Goal: Task Accomplishment & Management: Manage account settings

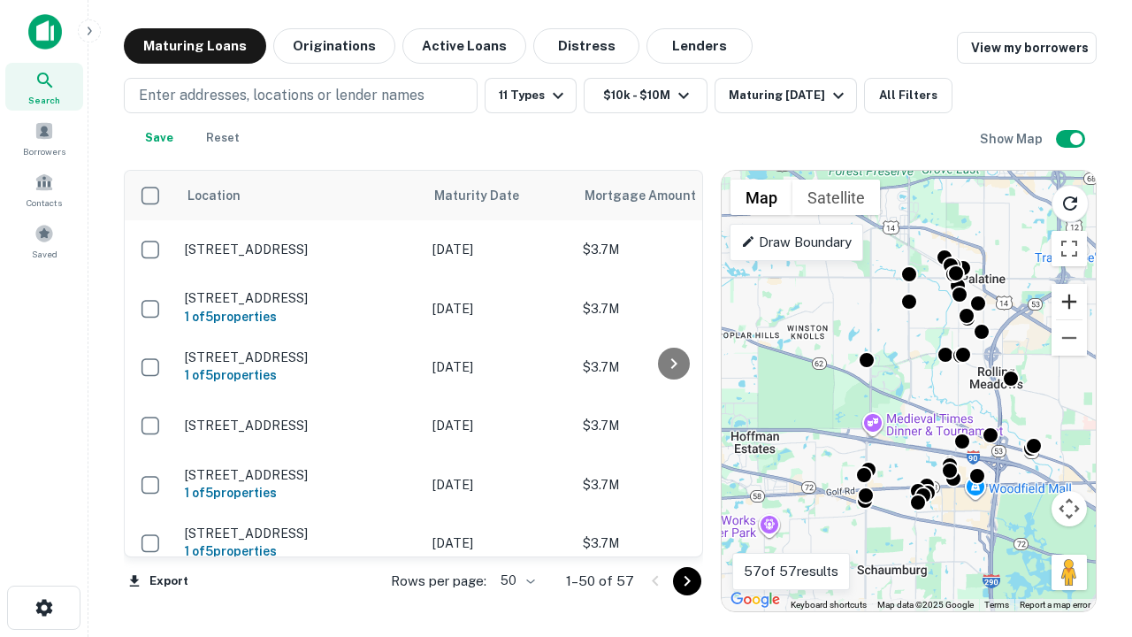
click at [1069, 302] on button "Zoom in" at bounding box center [1069, 301] width 35 height 35
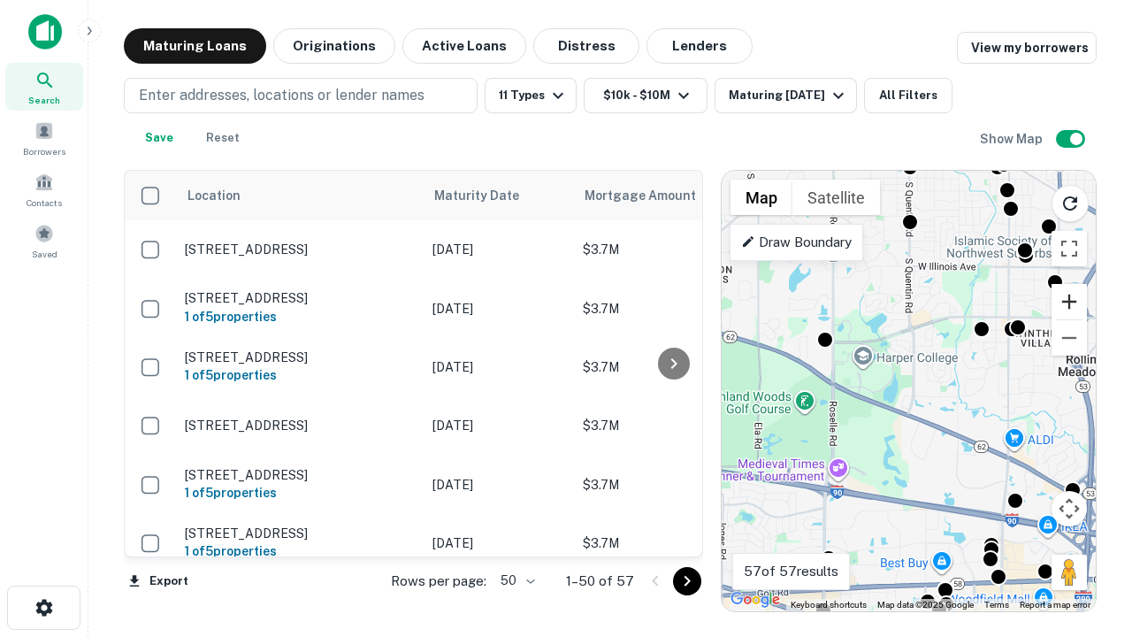
click at [1069, 302] on button "Zoom in" at bounding box center [1069, 301] width 35 height 35
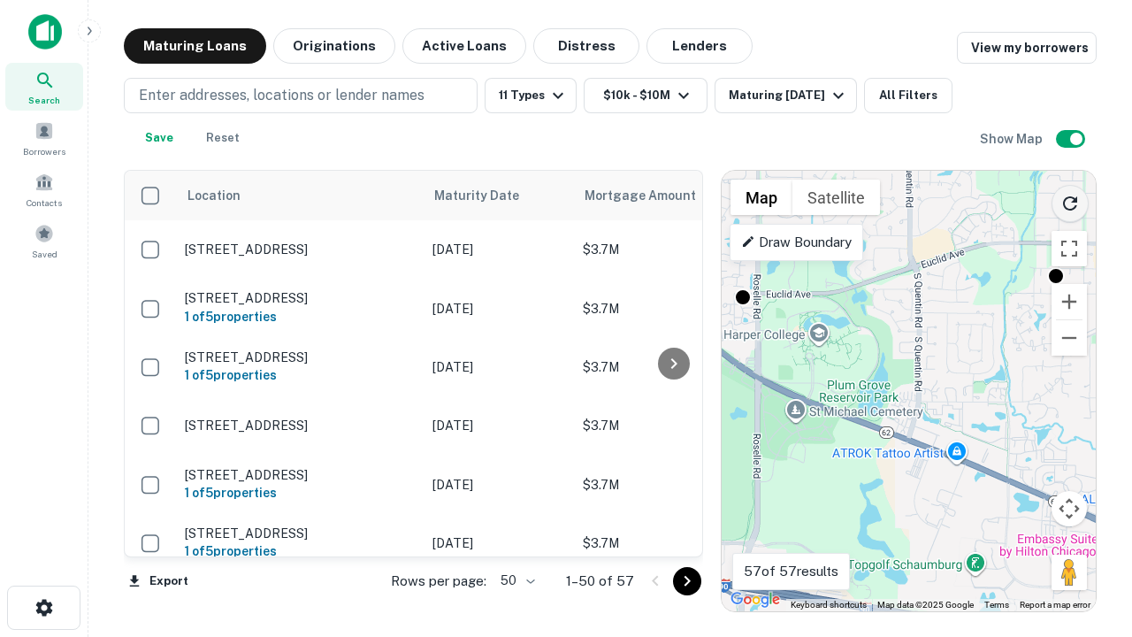
click at [1070, 200] on icon "Reload search area" at bounding box center [1070, 203] width 21 height 21
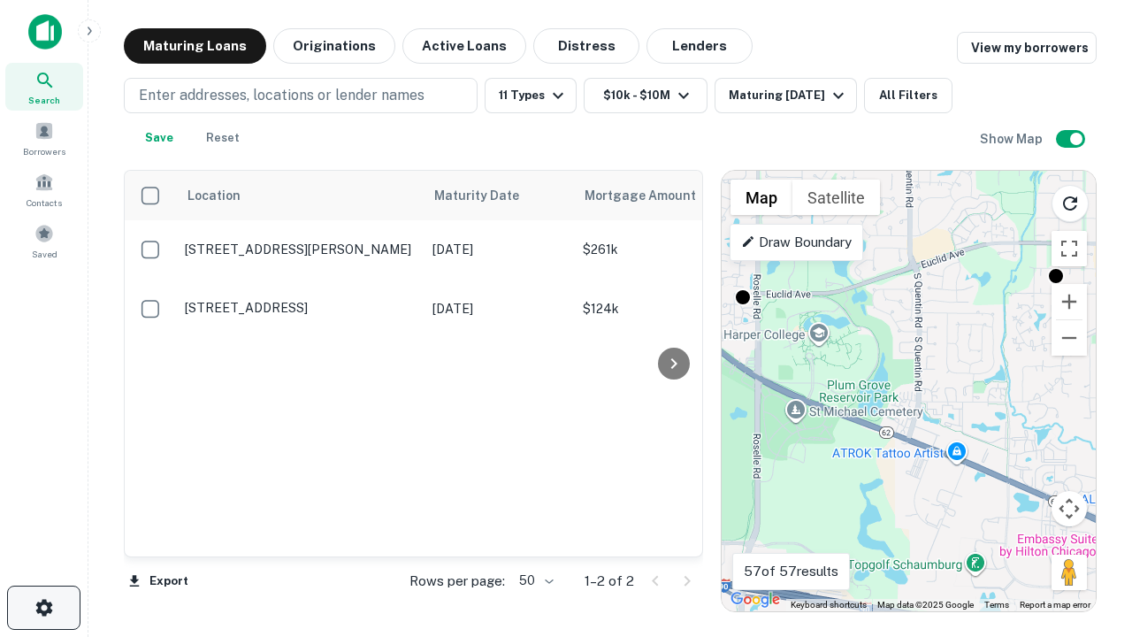
click at [43, 608] on icon "button" at bounding box center [44, 607] width 21 height 21
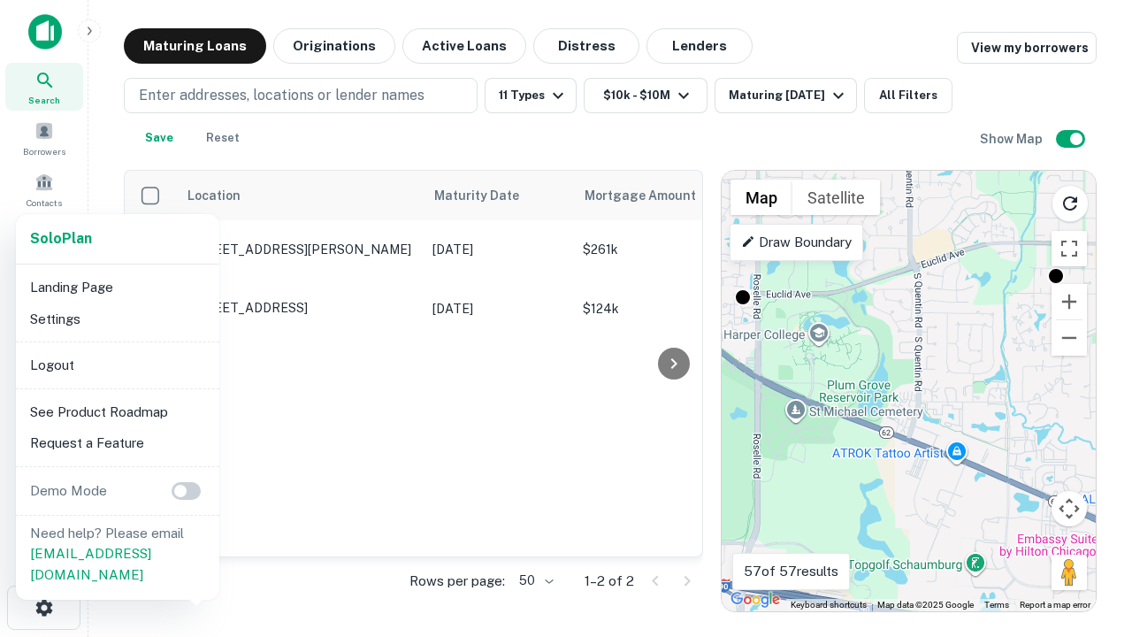
click at [117, 364] on li "Logout" at bounding box center [117, 365] width 189 height 32
